Goal: Task Accomplishment & Management: Use online tool/utility

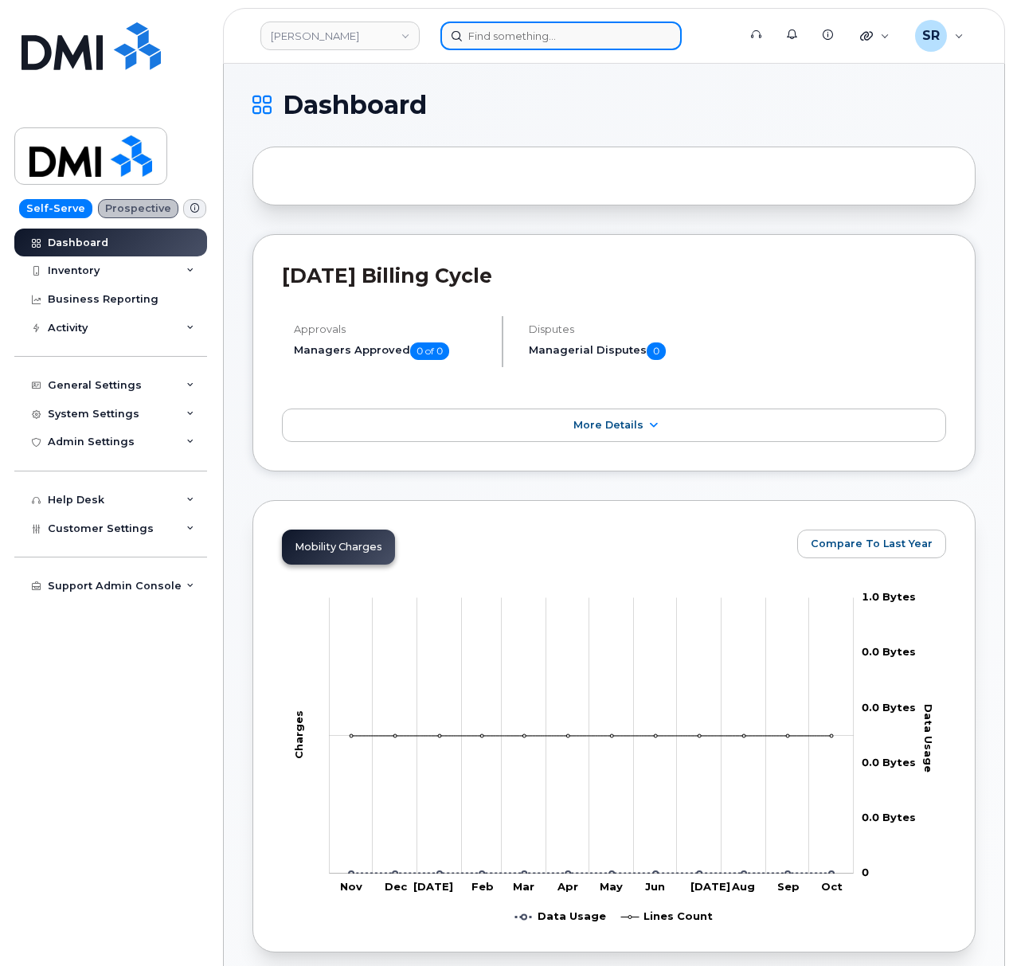
click at [505, 35] on input at bounding box center [560, 35] width 241 height 29
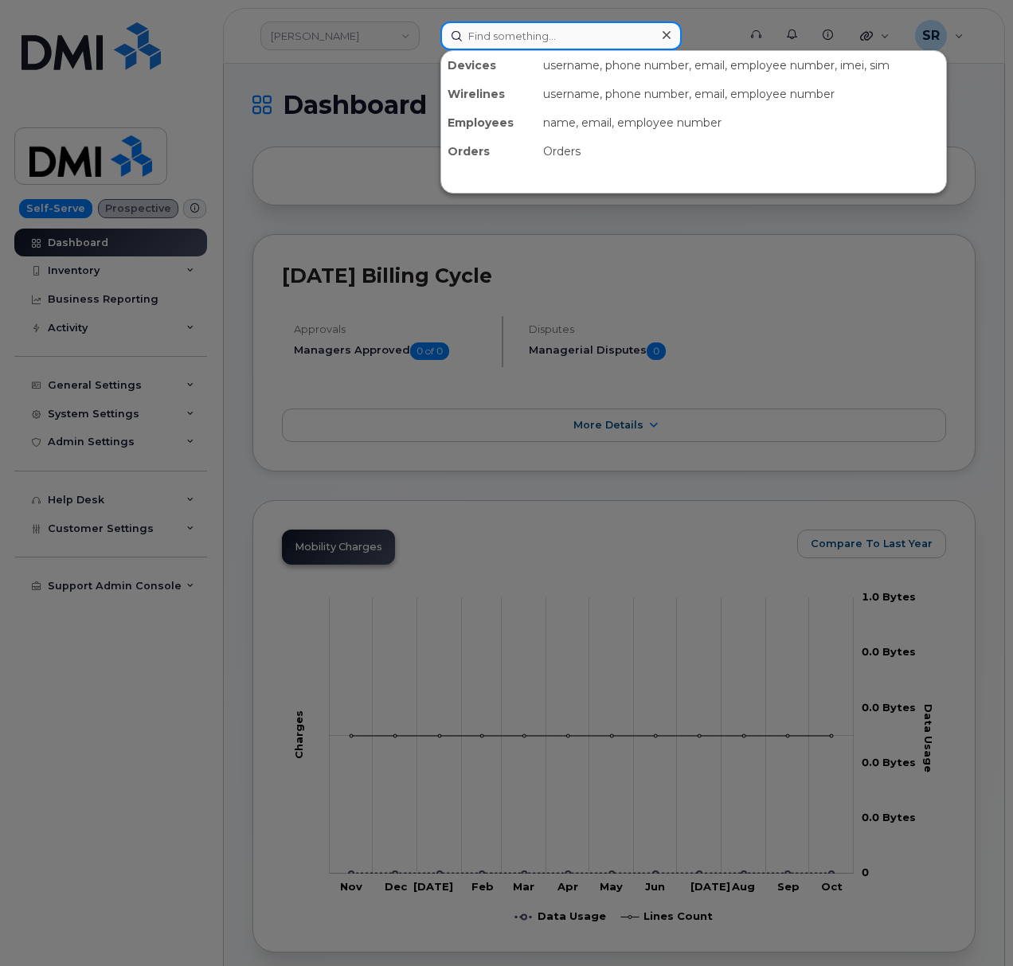
paste input "KRISTINE MAJLATH"
type input "KRISTINE MAJLATH"
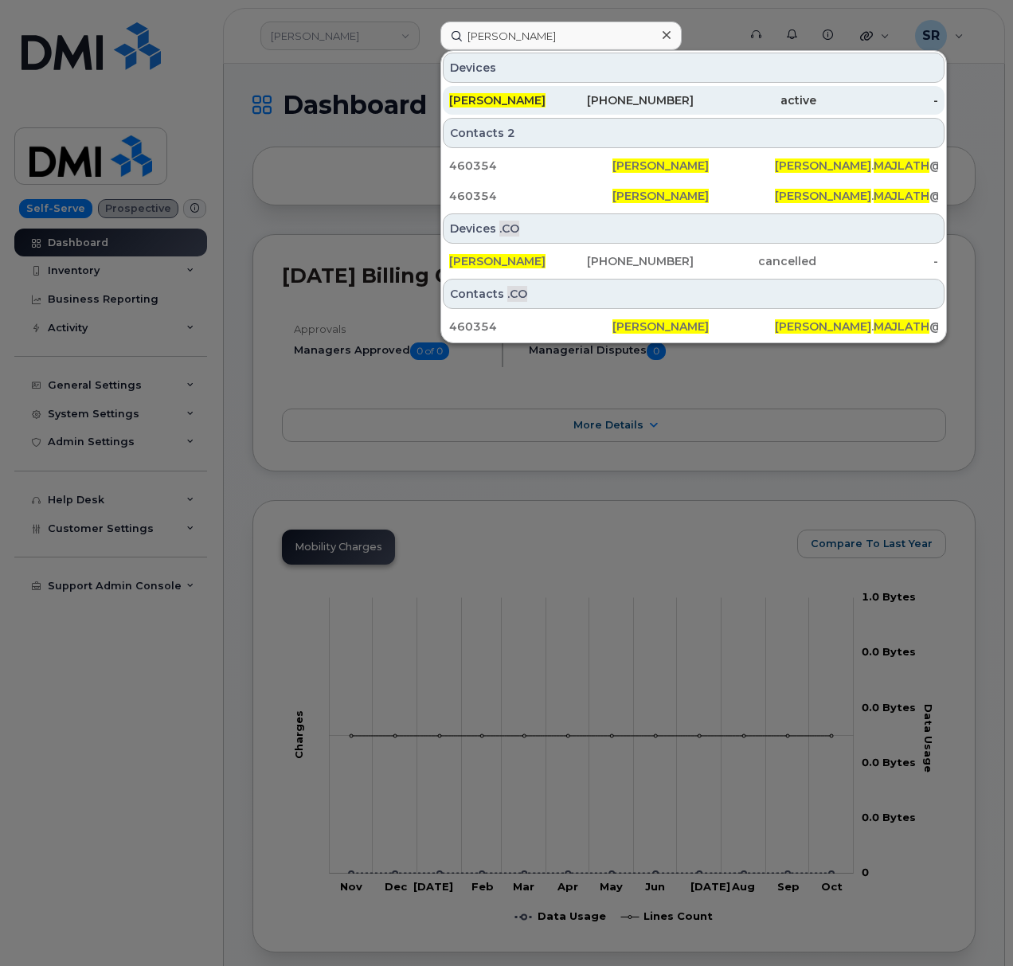
click at [557, 96] on div "[PERSON_NAME]" at bounding box center [510, 100] width 123 height 16
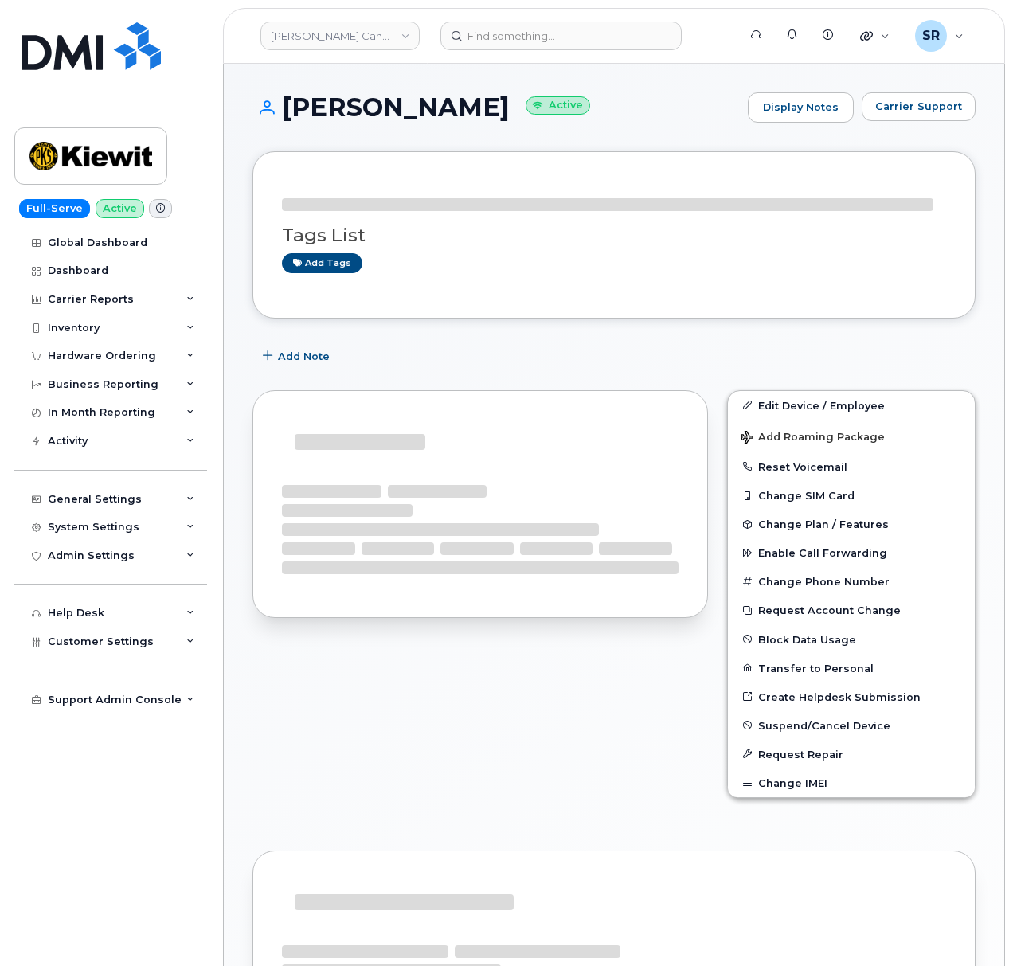
drag, startPoint x: 497, startPoint y: 100, endPoint x: 285, endPoint y: 115, distance: 212.3
click at [285, 115] on h1 "[PERSON_NAME] Active" at bounding box center [495, 107] width 487 height 28
copy h1 "[PERSON_NAME]"
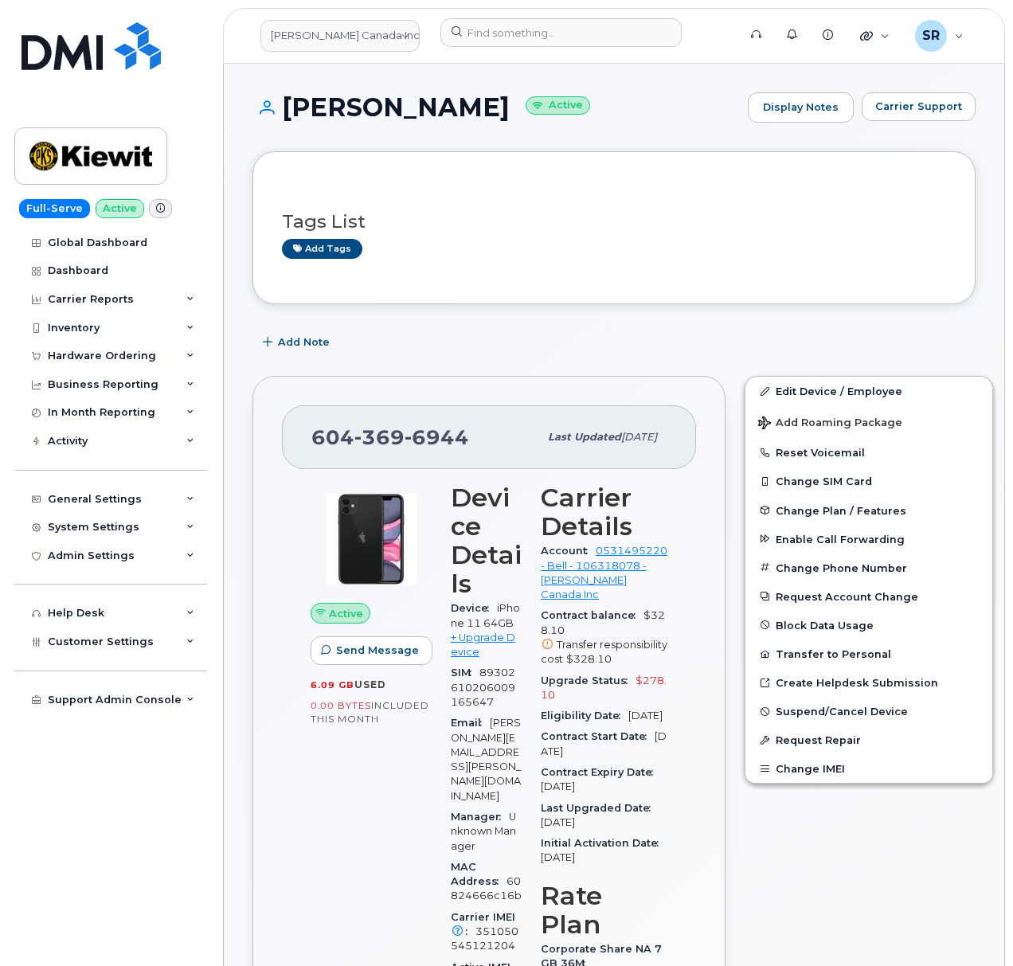
click at [488, 647] on link "+ Upgrade Device" at bounding box center [483, 644] width 64 height 26
